Goal: Find specific page/section: Find specific page/section

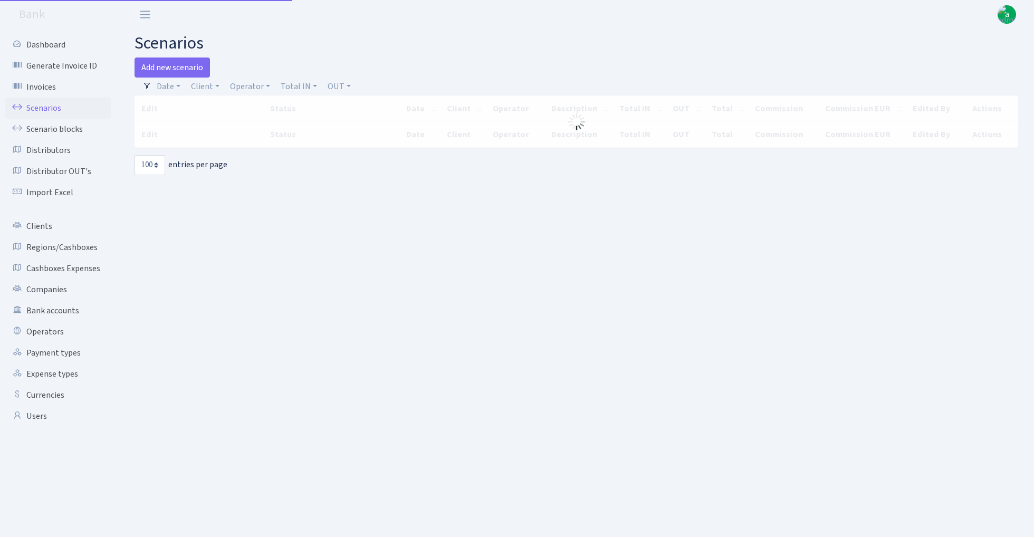
select select "100"
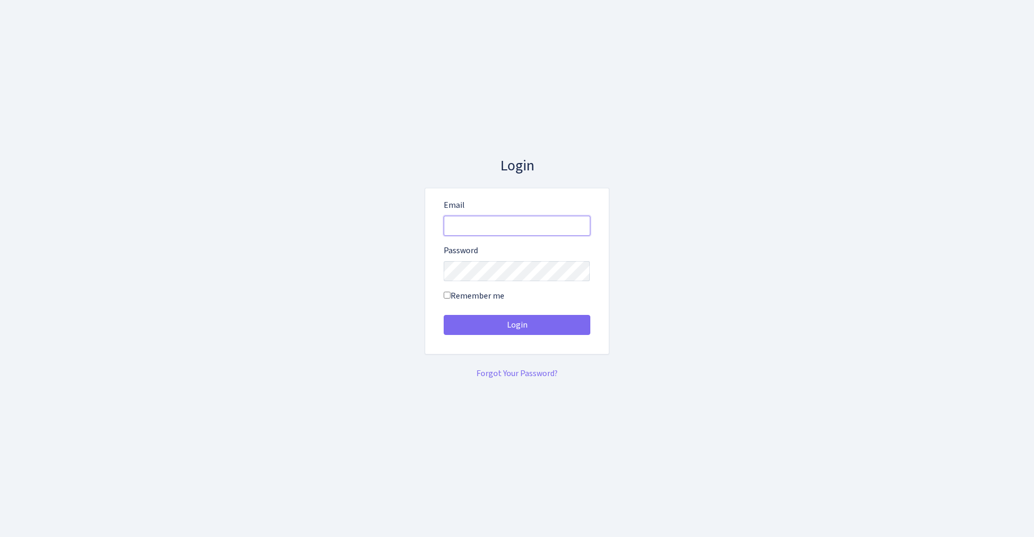
type input "admin@bank.com"
click at [516, 325] on button "Login" at bounding box center [517, 325] width 147 height 20
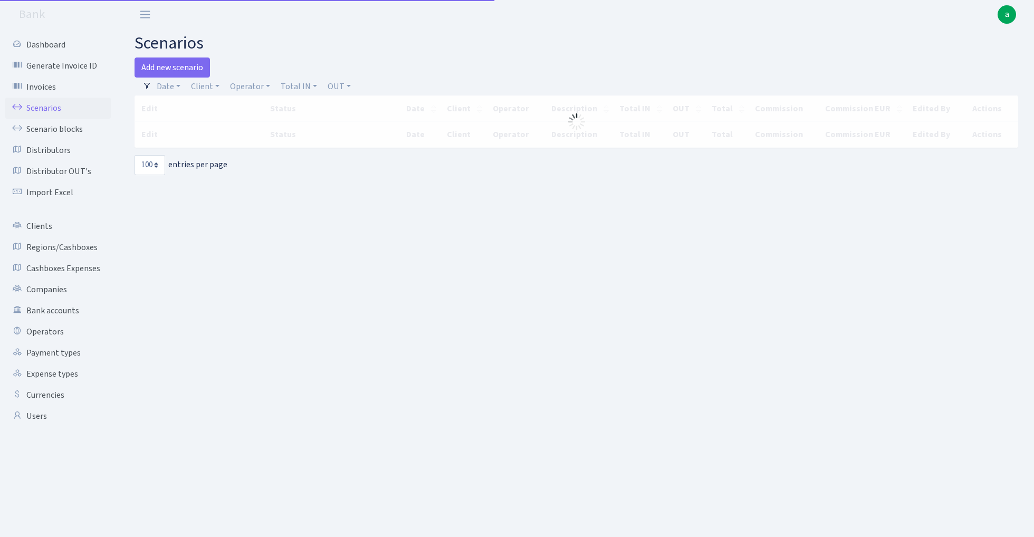
select select "100"
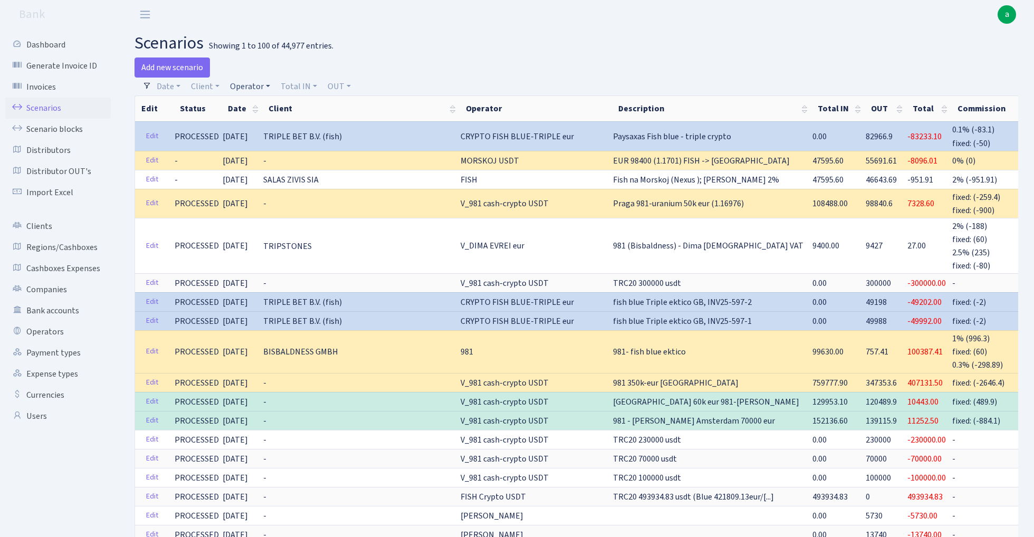
click at [252, 89] on link "Operator" at bounding box center [250, 87] width 49 height 18
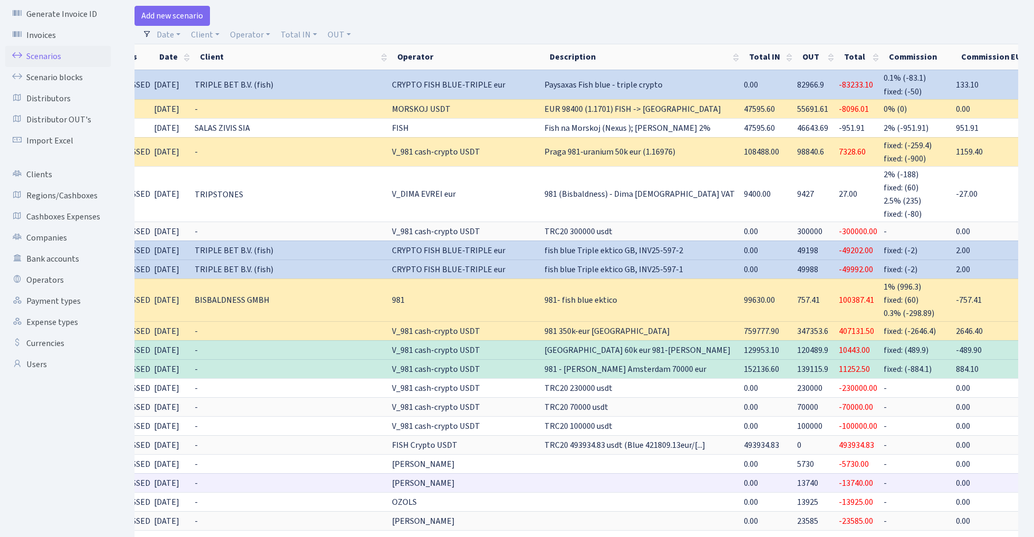
scroll to position [49, 0]
